Goal: Find specific page/section: Locate a particular part of the current website

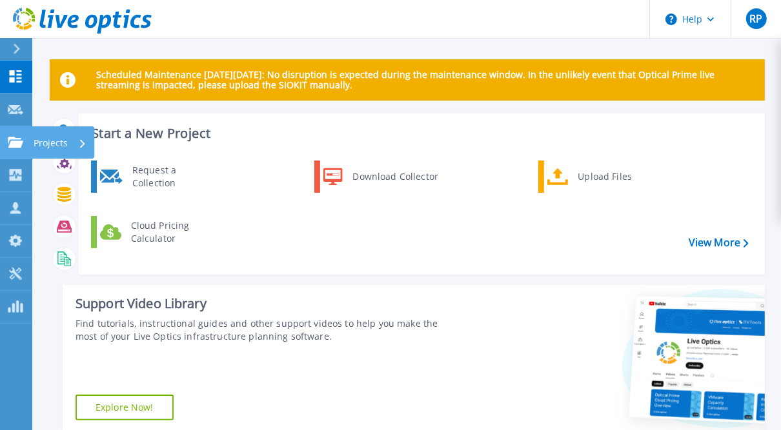
click at [61, 142] on p "Projects" at bounding box center [51, 143] width 34 height 34
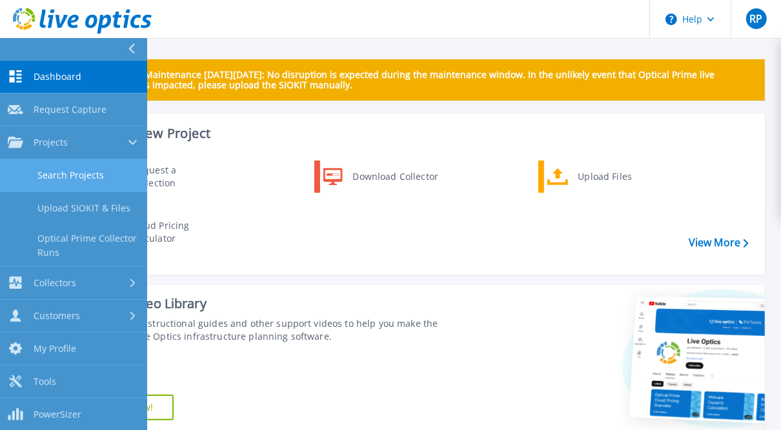
click at [66, 174] on link "Search Projects" at bounding box center [73, 175] width 147 height 33
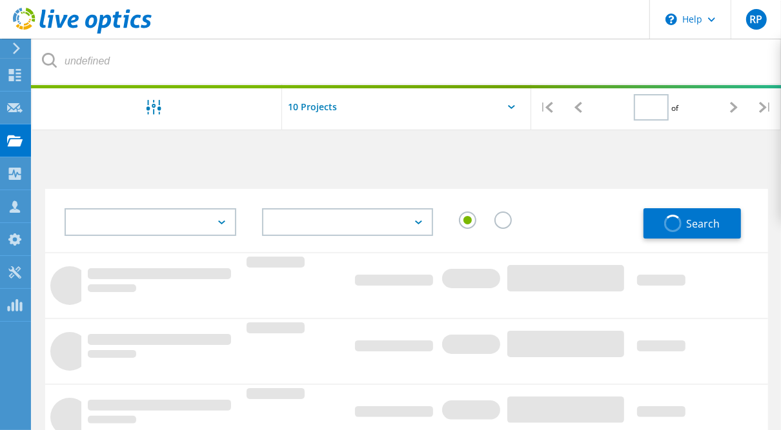
type input "1"
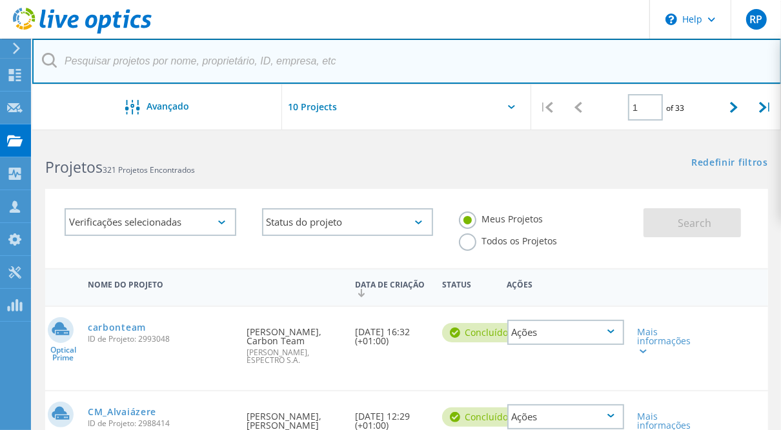
click at [270, 69] on input "text" at bounding box center [406, 61] width 749 height 45
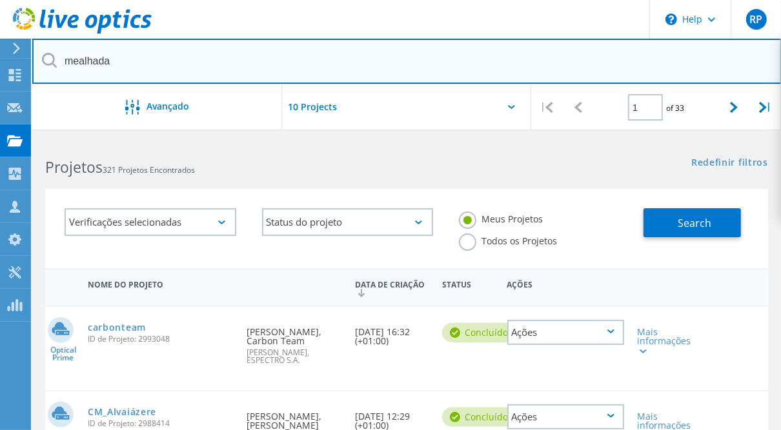
type input "mealhada"
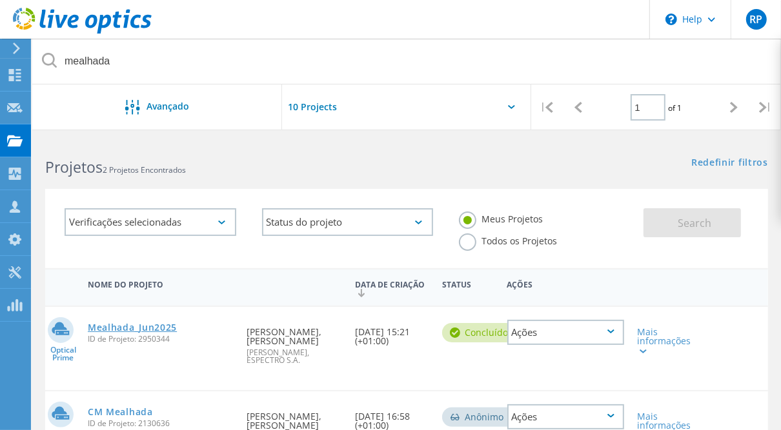
click at [150, 330] on link "Mealhada_Jun2025" at bounding box center [132, 327] width 89 height 9
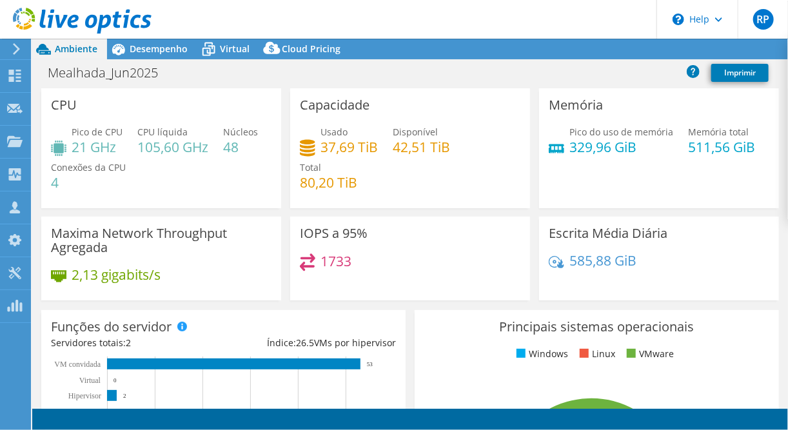
select select "EUFrankfurt"
select select "EUR"
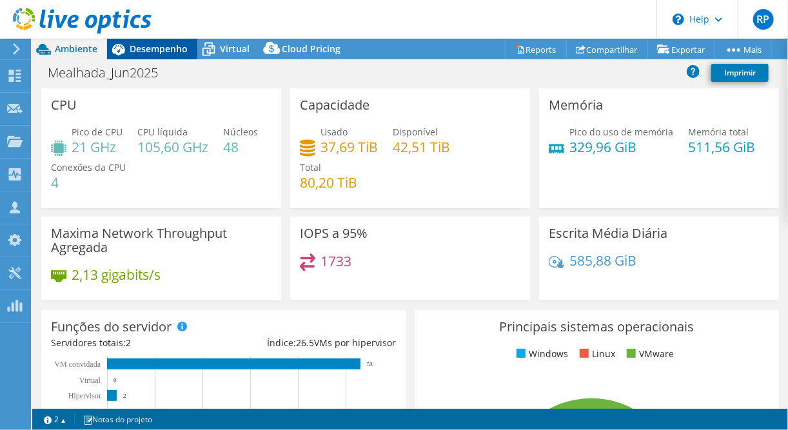
click at [151, 54] on span "Desempenho" at bounding box center [159, 49] width 58 height 12
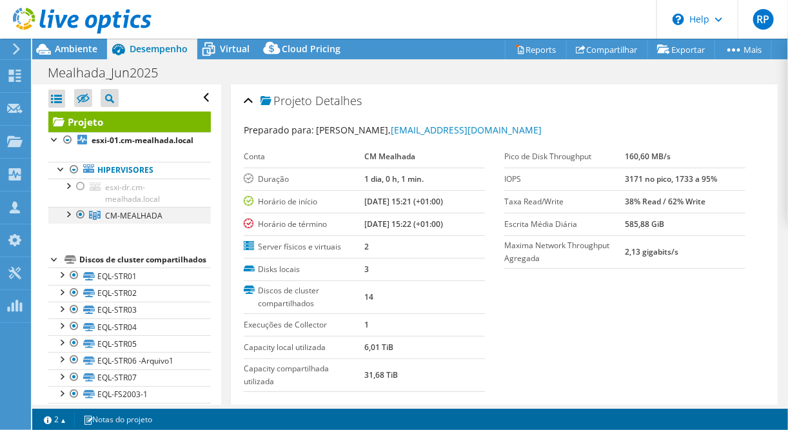
click at [72, 220] on div at bounding box center [67, 213] width 13 height 13
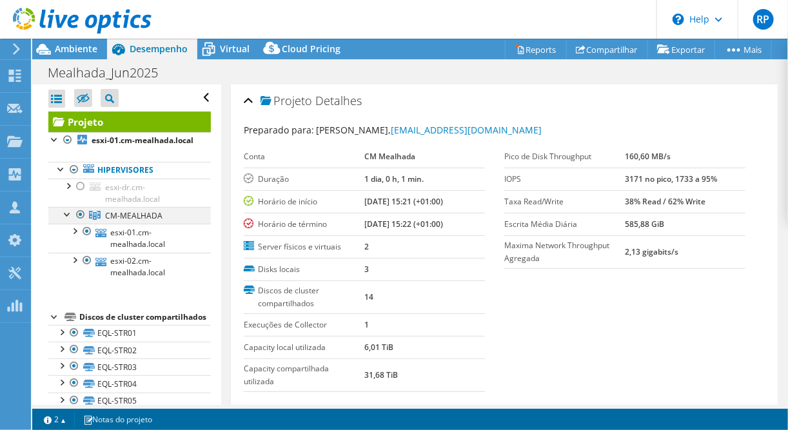
click at [72, 220] on div at bounding box center [67, 213] width 13 height 13
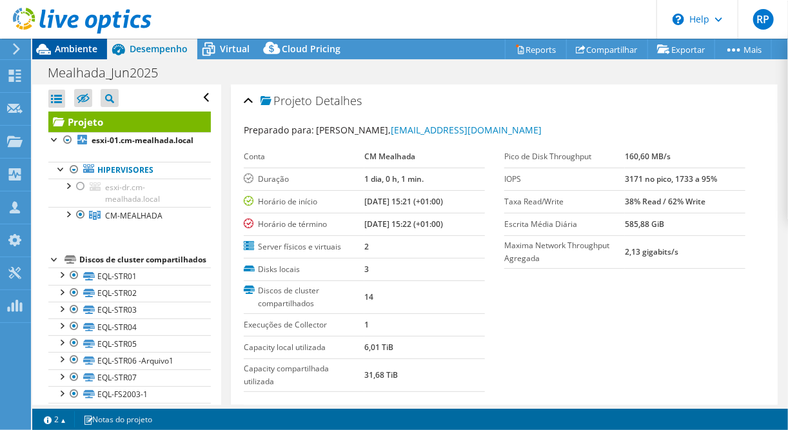
click at [72, 51] on span "Ambiente" at bounding box center [76, 49] width 43 height 12
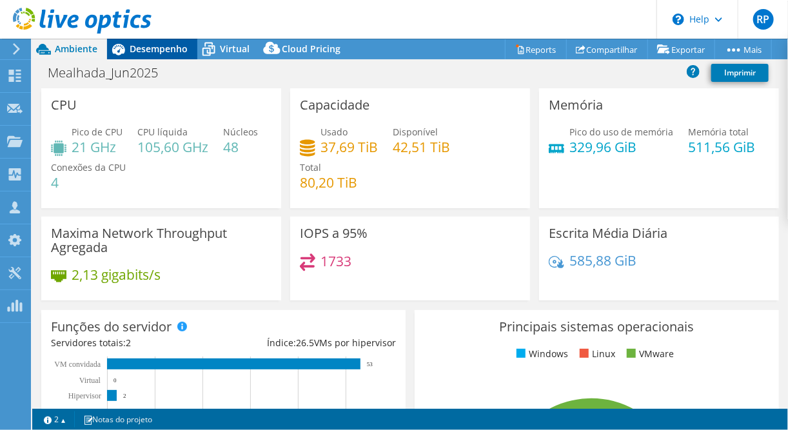
click at [145, 46] on span "Desempenho" at bounding box center [159, 49] width 58 height 12
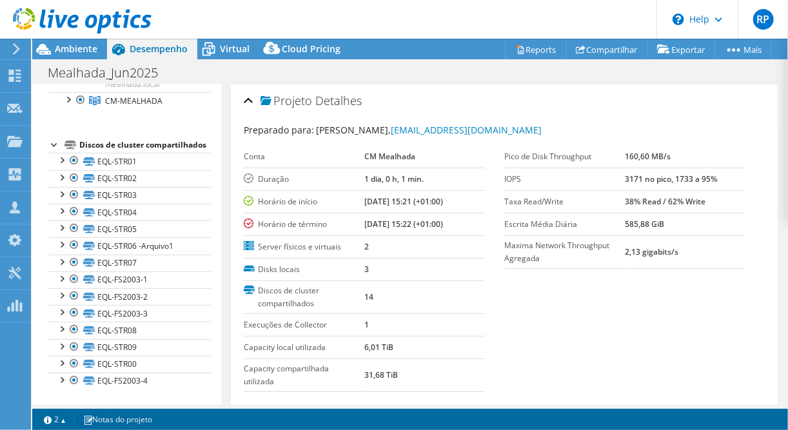
scroll to position [137, 0]
click at [76, 250] on div at bounding box center [74, 244] width 13 height 15
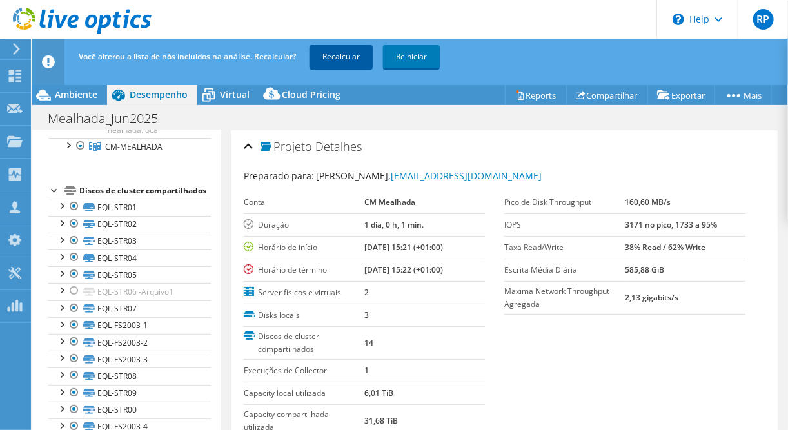
click at [345, 64] on link "Recalcular" at bounding box center [341, 56] width 63 height 23
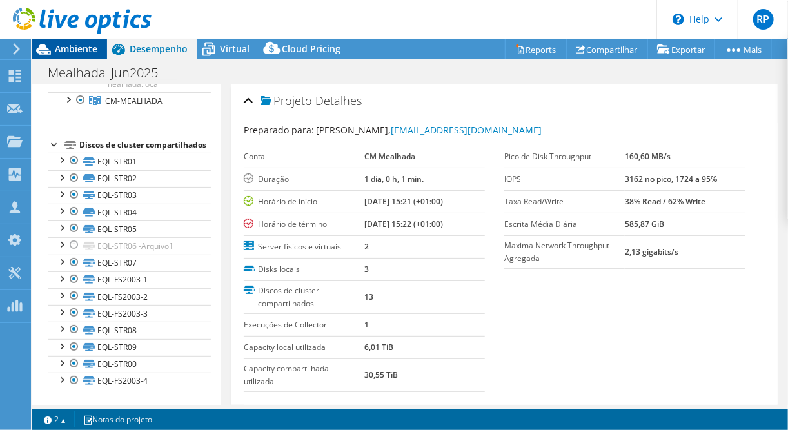
click at [58, 45] on span "Ambiente" at bounding box center [76, 49] width 43 height 12
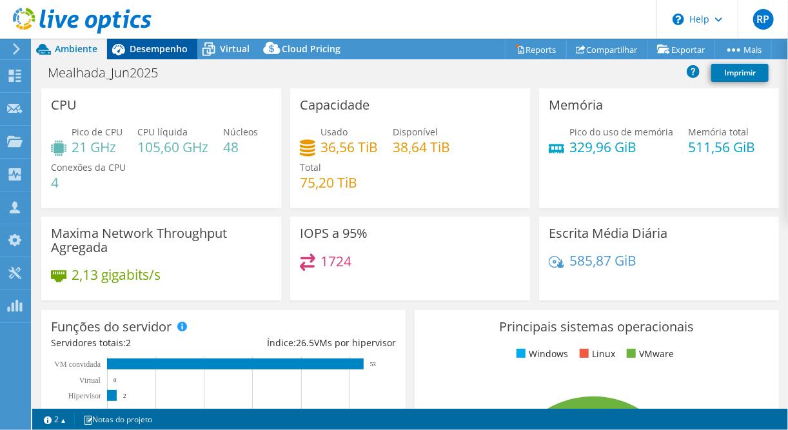
click at [161, 46] on span "Desempenho" at bounding box center [159, 49] width 58 height 12
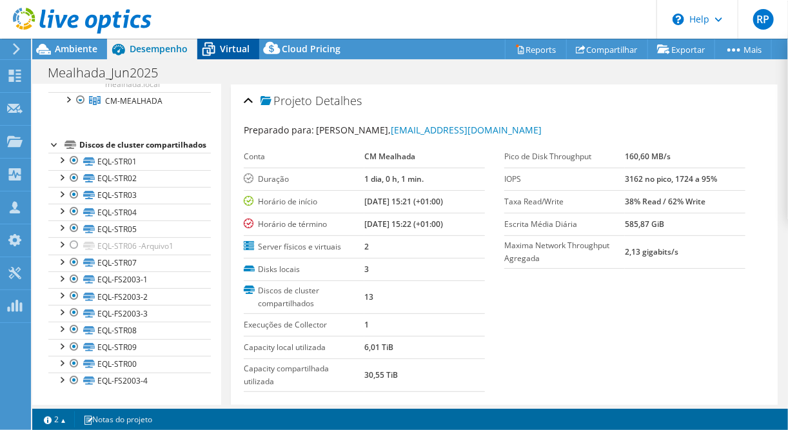
click at [226, 50] on span "Virtual" at bounding box center [235, 49] width 30 height 12
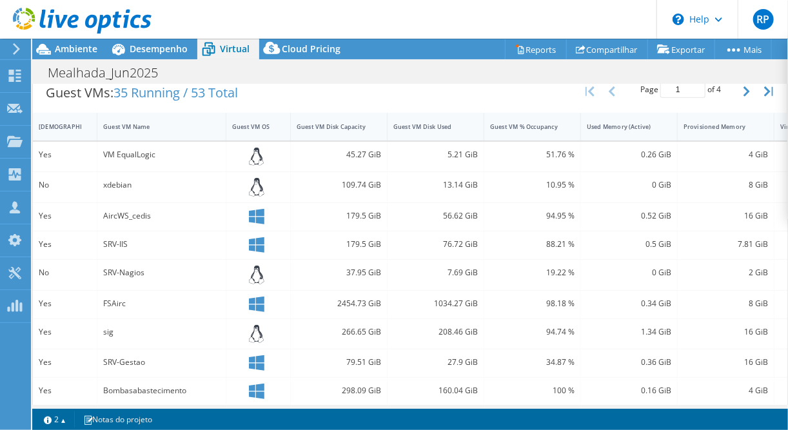
scroll to position [263, 0]
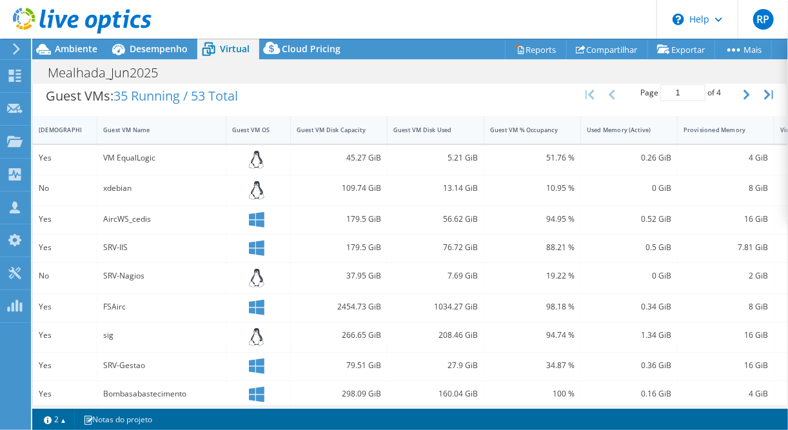
click at [50, 126] on div "IsRunning" at bounding box center [57, 130] width 37 height 8
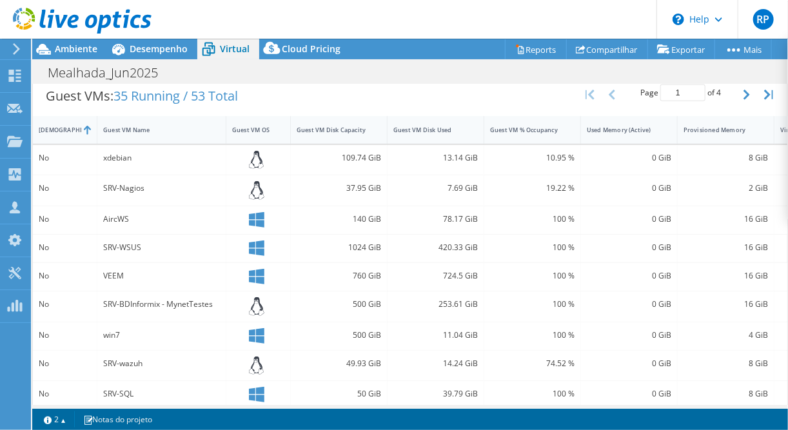
click at [139, 252] on div "SRV-WSUS" at bounding box center [161, 249] width 129 height 28
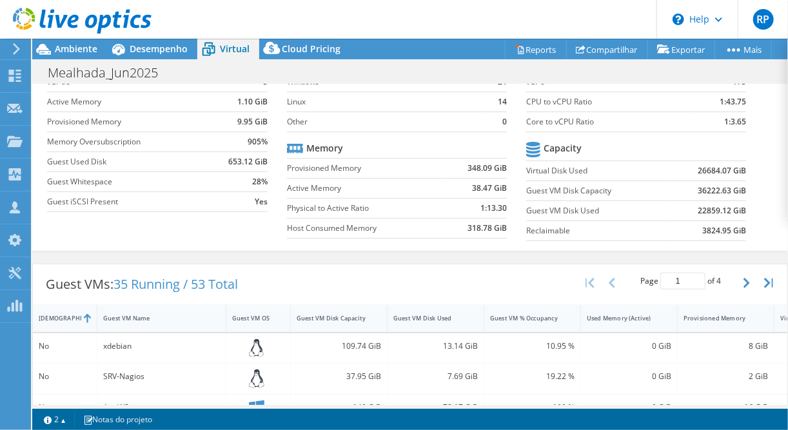
scroll to position [77, 0]
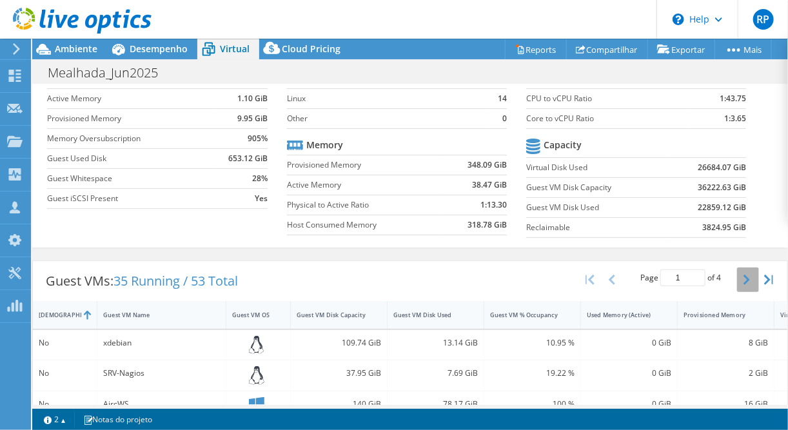
click at [744, 276] on icon "button" at bounding box center [747, 280] width 6 height 10
type input "2"
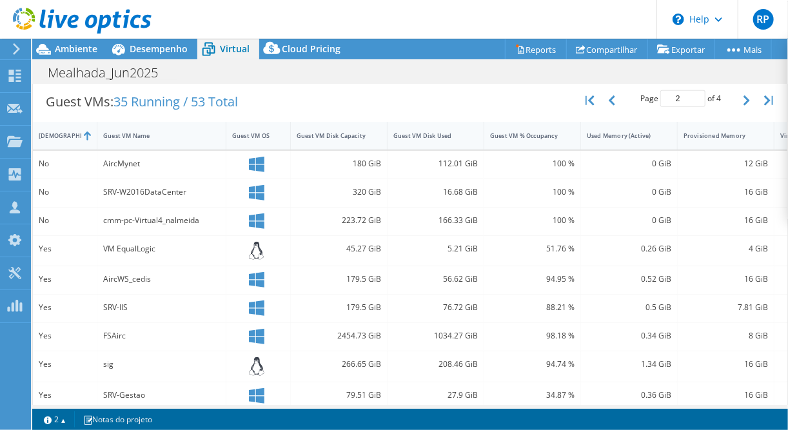
scroll to position [254, 0]
